Goal: Task Accomplishment & Management: Manage account settings

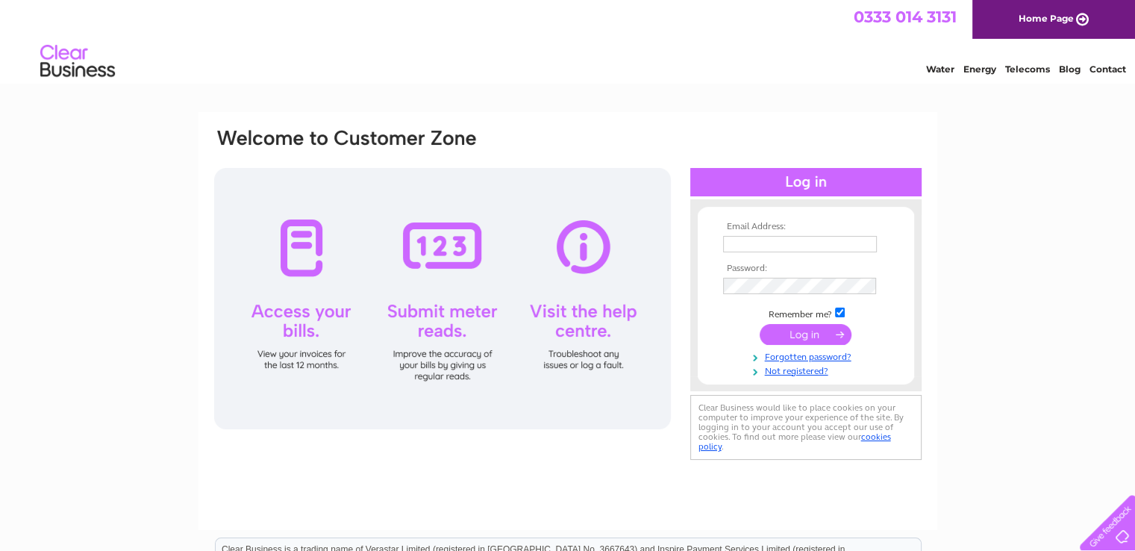
type input "islandopticians@gmail.com"
click at [818, 335] on input "submit" at bounding box center [806, 334] width 92 height 21
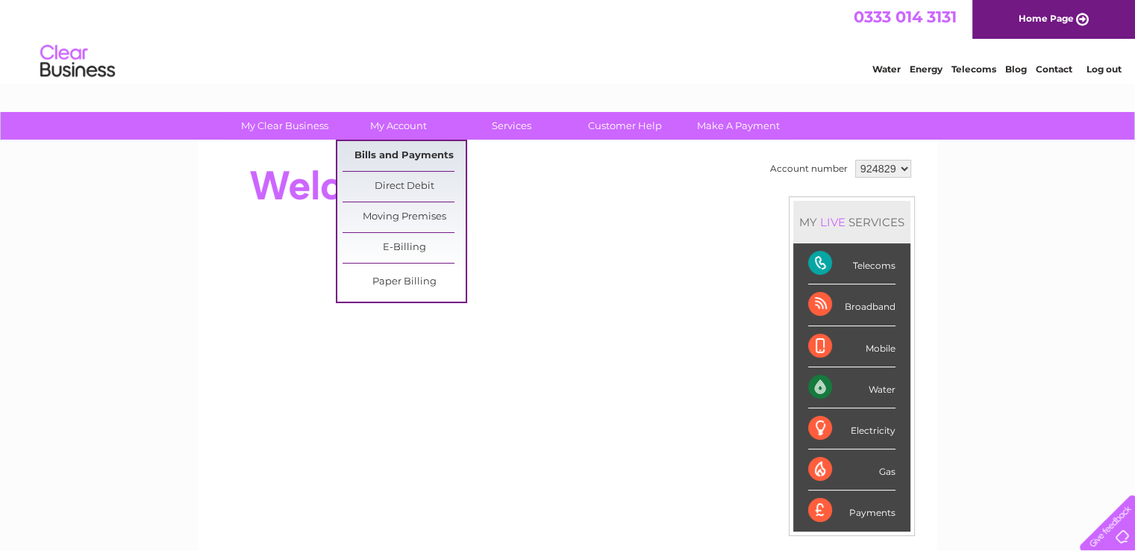
click at [382, 156] on link "Bills and Payments" at bounding box center [404, 156] width 123 height 30
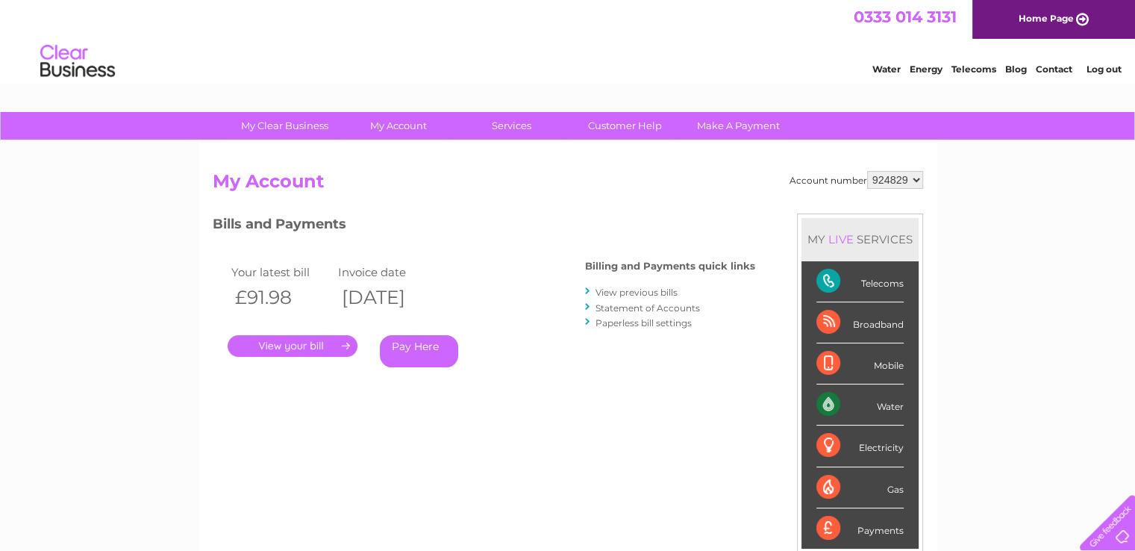
click at [310, 344] on link "." at bounding box center [293, 346] width 130 height 22
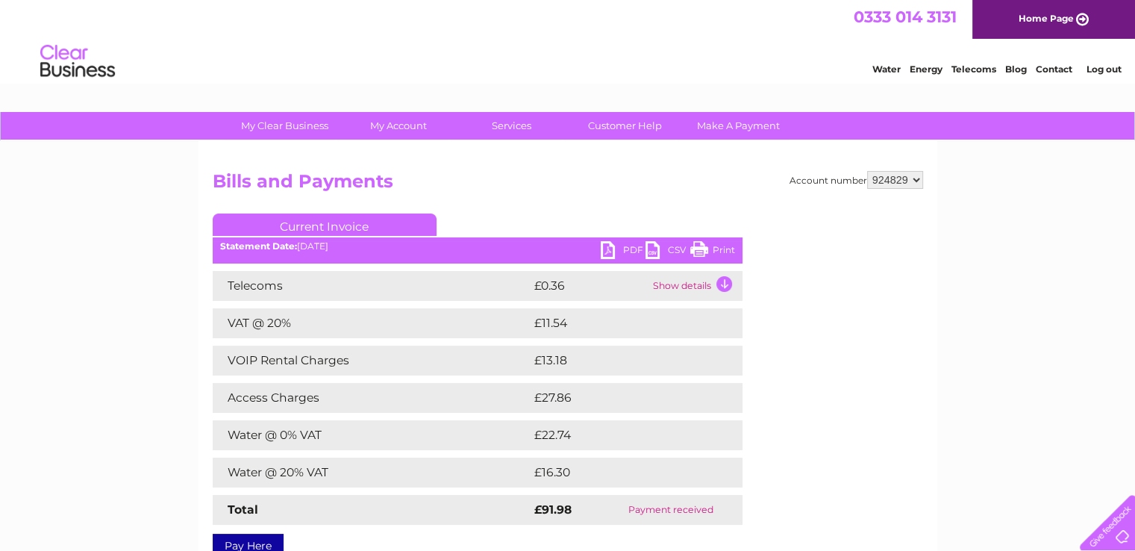
click at [613, 249] on link "PDF" at bounding box center [623, 252] width 45 height 22
